Goal: Navigation & Orientation: Find specific page/section

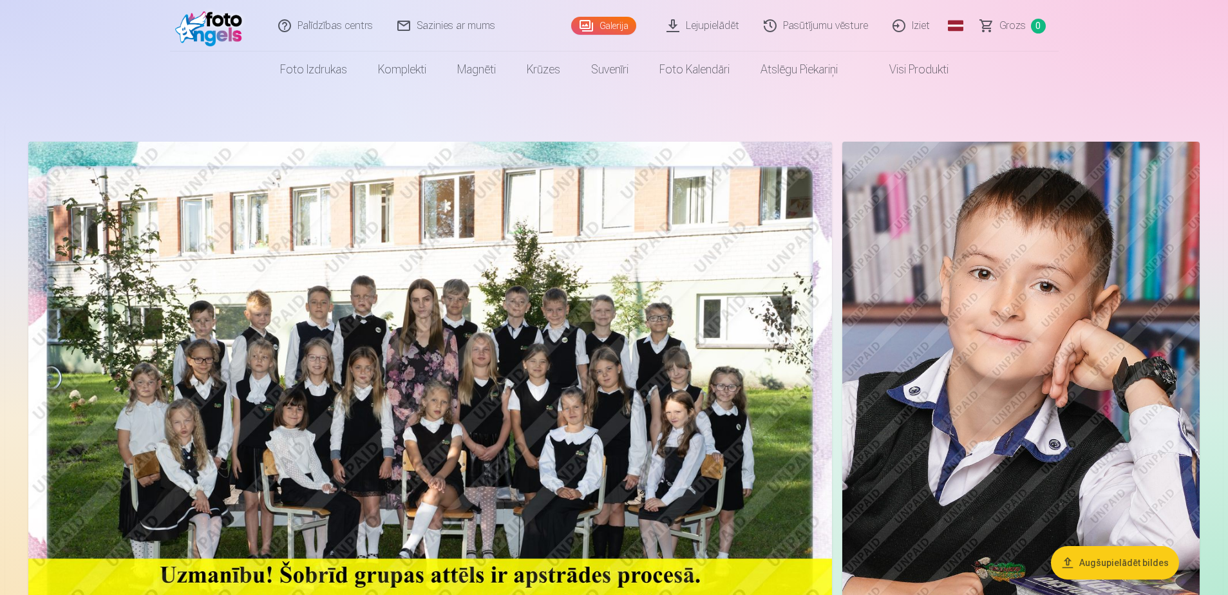
click at [927, 70] on link "Visi produkti" at bounding box center [908, 70] width 111 height 36
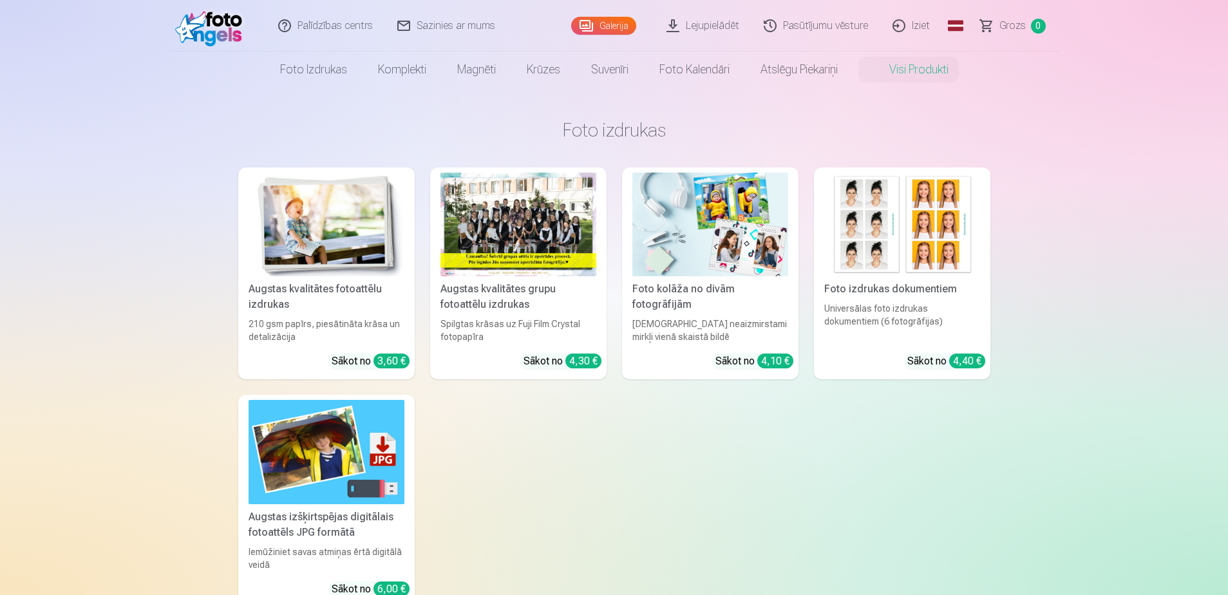
click at [301, 193] on img at bounding box center [327, 225] width 156 height 104
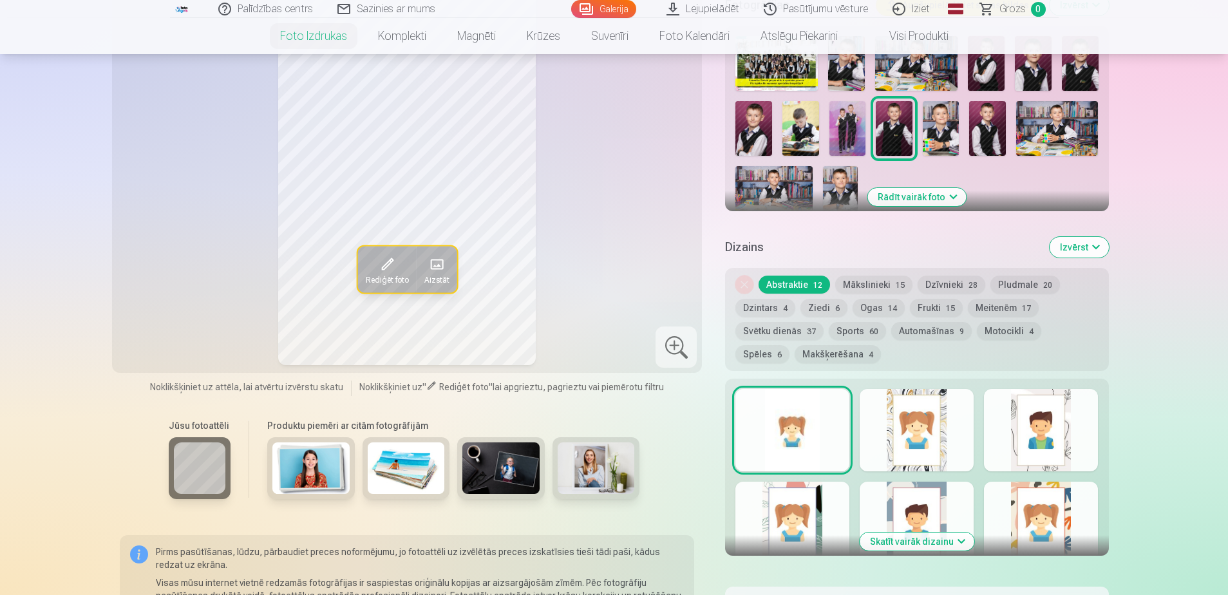
scroll to position [386, 0]
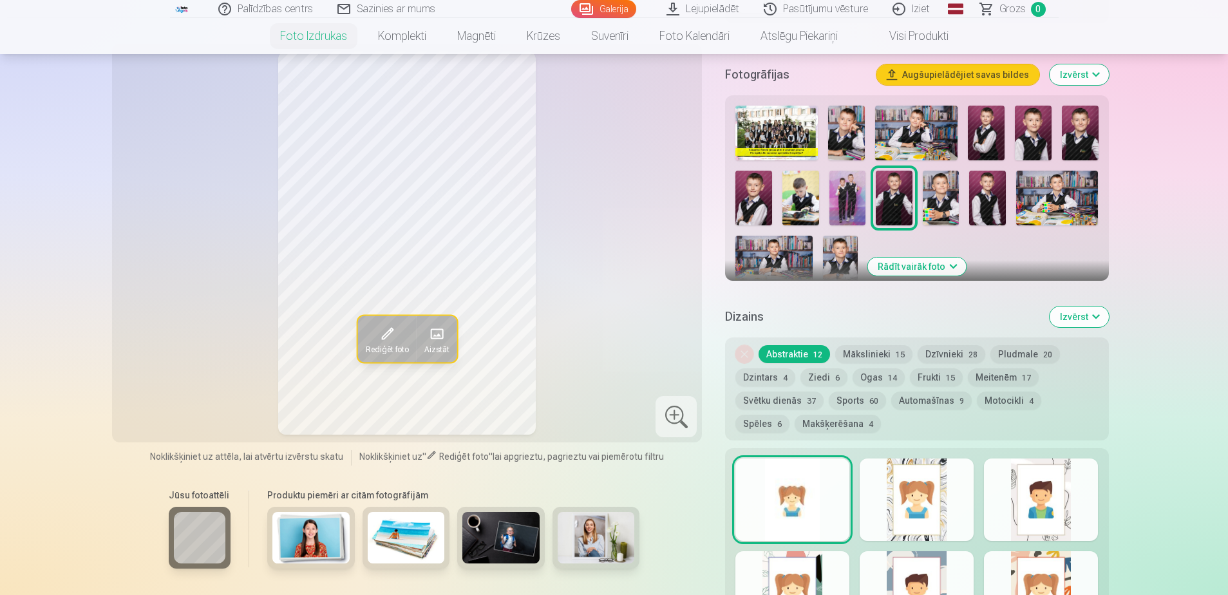
click at [1013, 8] on span "Grozs" at bounding box center [1013, 8] width 26 height 15
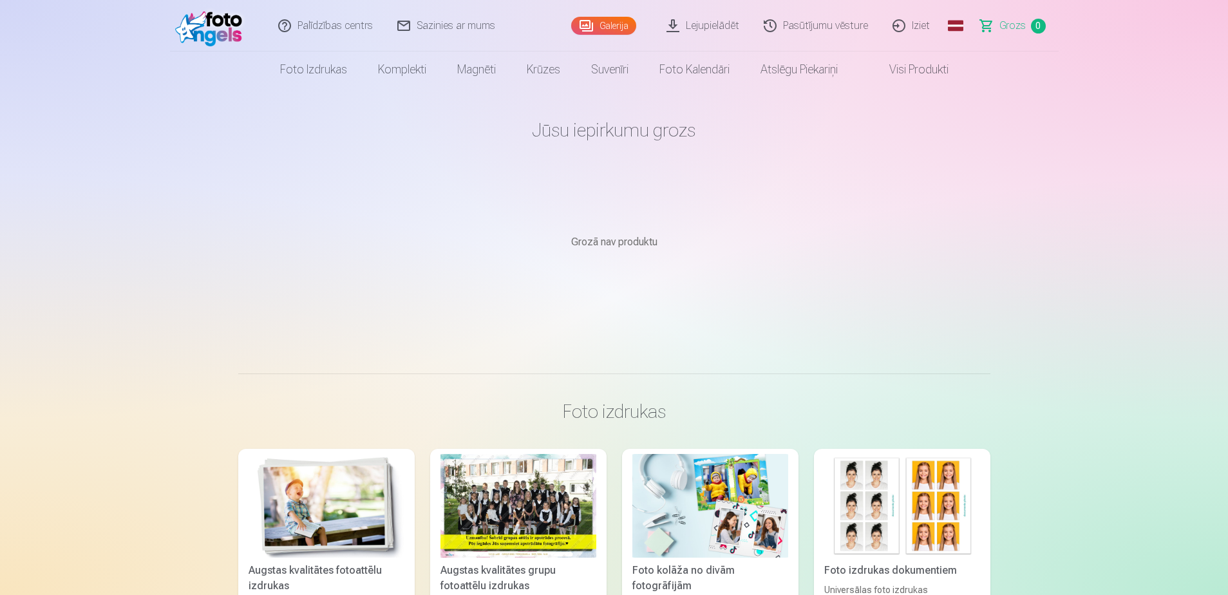
click at [614, 22] on link "Galerija" at bounding box center [603, 26] width 65 height 18
